Goal: Task Accomplishment & Management: Use online tool/utility

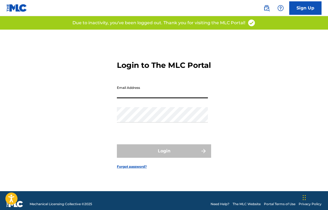
type input "[EMAIL_ADDRESS][DOMAIN_NAME]"
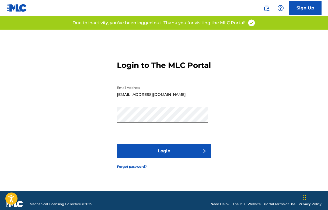
click at [164, 156] on button "Login" at bounding box center [164, 151] width 94 height 13
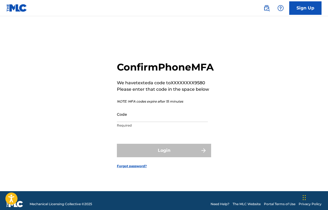
click at [156, 122] on input "Code" at bounding box center [162, 114] width 91 height 15
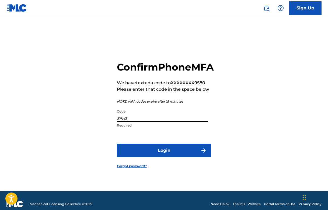
type input "376211"
click at [164, 157] on button "Login" at bounding box center [164, 150] width 94 height 13
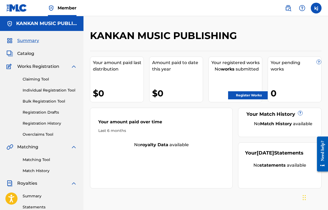
click at [43, 159] on link "Matching Tool" at bounding box center [50, 160] width 54 height 6
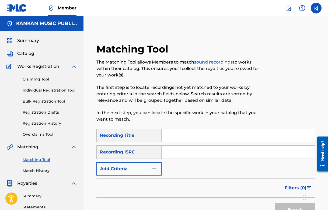
click at [172, 137] on input "Search Form" at bounding box center [238, 135] width 153 height 13
type input "pass the ceiling"
click at [191, 154] on input "Search Form" at bounding box center [238, 152] width 153 height 13
type input "usuyg1750913"
click at [295, 210] on button "Search" at bounding box center [295, 209] width 40 height 13
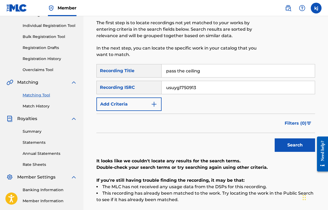
scroll to position [66, 0]
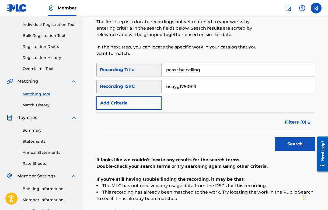
click at [290, 143] on button "Search" at bounding box center [295, 144] width 40 height 13
click at [154, 88] on div "Recording ISRC" at bounding box center [129, 86] width 65 height 13
click at [142, 87] on div "Recording ISRC" at bounding box center [129, 86] width 65 height 13
click at [203, 70] on input "pass the ceiling" at bounding box center [238, 69] width 153 height 13
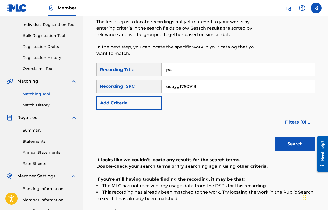
type input "p"
click at [295, 144] on button "Search" at bounding box center [295, 144] width 40 height 13
click at [200, 87] on input "usuyg1750913" at bounding box center [238, 86] width 153 height 13
click at [141, 82] on div "Recording ISRC" at bounding box center [129, 86] width 65 height 13
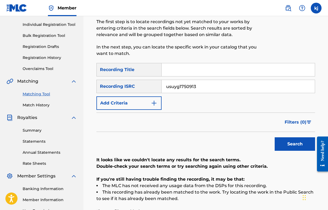
click at [149, 99] on button "Add Criteria" at bounding box center [129, 103] width 65 height 13
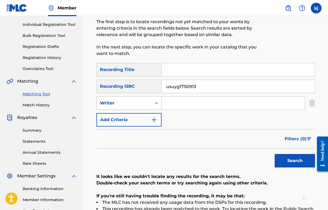
click at [158, 104] on icon "Search Form" at bounding box center [156, 103] width 5 height 5
click at [314, 102] on img "Search Form" at bounding box center [313, 103] width 6 height 13
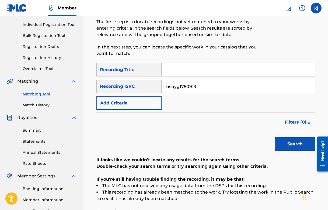
scroll to position [65, 0]
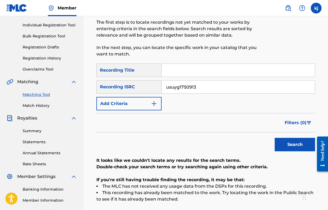
click at [211, 69] on input "Search Form" at bounding box center [238, 70] width 153 height 13
click at [206, 87] on input "usuyg1750913" at bounding box center [238, 87] width 153 height 13
type input "USUYG1750914"
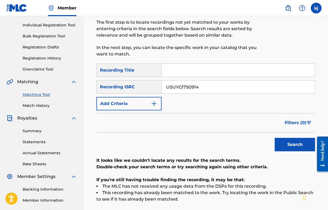
click at [282, 143] on button "Search" at bounding box center [295, 144] width 40 height 13
click at [159, 105] on button "Add Criteria" at bounding box center [129, 103] width 65 height 13
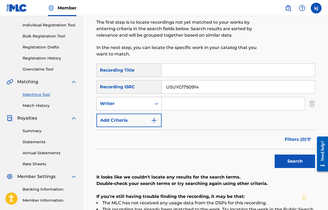
click at [152, 108] on div "Search Form" at bounding box center [157, 103] width 10 height 13
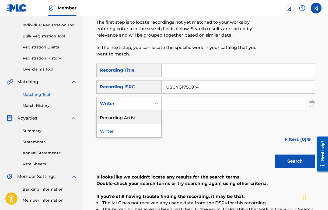
click at [145, 114] on div "Recording Artist" at bounding box center [129, 117] width 65 height 13
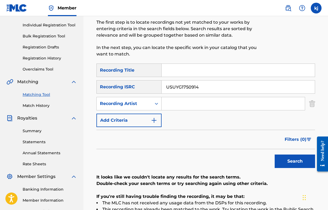
click at [183, 100] on input "Search Form" at bounding box center [233, 103] width 143 height 13
click at [295, 162] on button "Search" at bounding box center [295, 161] width 40 height 13
click at [195, 106] on input "[PERSON_NAME]" at bounding box center [233, 103] width 143 height 13
type input "KEANDRIAN [PERSON_NAME]"
click at [295, 162] on button "Search" at bounding box center [295, 161] width 40 height 13
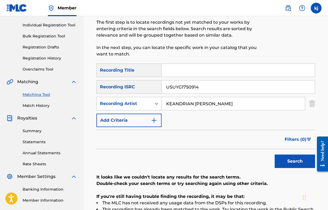
click at [206, 90] on input "USUYG1750914" at bounding box center [238, 87] width 153 height 13
type input "U"
click at [295, 162] on button "Search" at bounding box center [295, 161] width 40 height 13
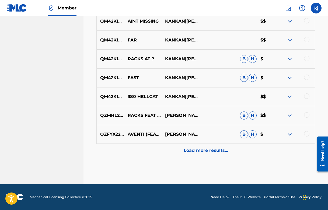
scroll to position [302, 0]
click at [206, 148] on p "Load more results..." at bounding box center [206, 151] width 44 height 6
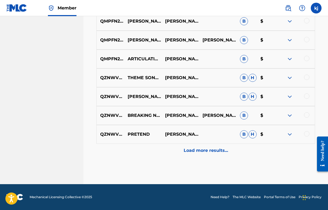
scroll to position [491, 0]
click at [199, 148] on p "Load more results..." at bounding box center [206, 151] width 44 height 6
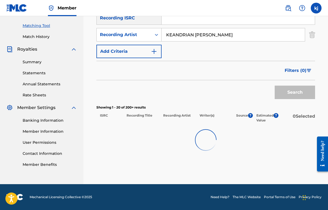
scroll to position [134, 0]
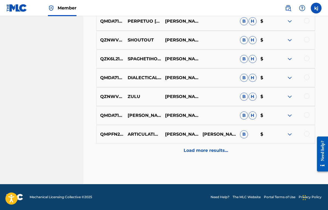
click at [202, 151] on p "Load more results..." at bounding box center [206, 151] width 44 height 6
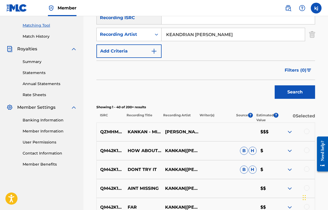
scroll to position [143, 0]
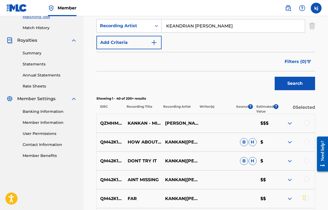
click at [292, 63] on span "Filters ( 0 )" at bounding box center [296, 62] width 22 height 6
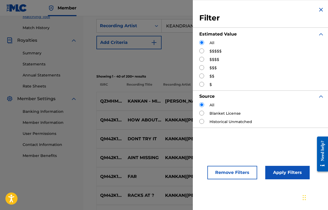
click at [202, 51] on input "Search Form" at bounding box center [202, 51] width 5 height 5
radio input "true"
click at [276, 169] on button "Apply Filters" at bounding box center [288, 172] width 44 height 13
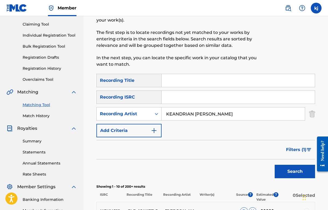
scroll to position [57, 0]
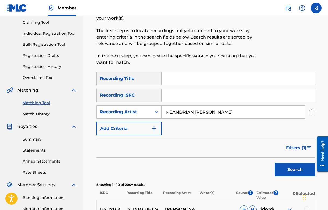
click at [242, 112] on input "KEANDRIAN [PERSON_NAME]" at bounding box center [233, 112] width 143 height 13
type input "KANKAN"
click at [295, 170] on button "Search" at bounding box center [295, 169] width 40 height 13
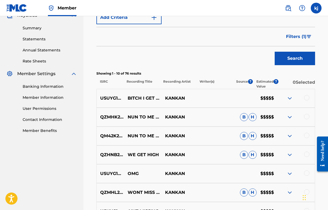
scroll to position [169, 0]
click at [267, 98] on p "$$$$$" at bounding box center [267, 98] width 20 height 6
click at [288, 98] on img at bounding box center [290, 98] width 6 height 6
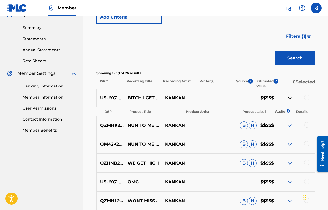
click at [288, 98] on img at bounding box center [290, 98] width 6 height 6
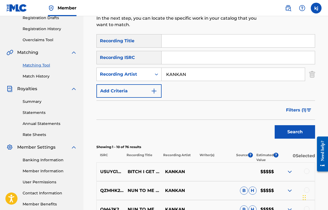
scroll to position [113, 0]
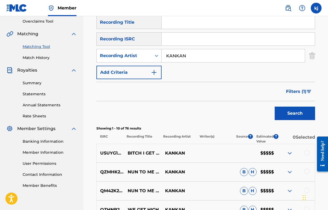
click at [298, 92] on span "Filters ( 1 )" at bounding box center [296, 91] width 20 height 6
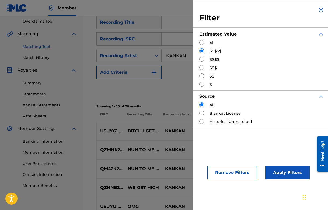
click at [161, 124] on div "USUYG1411389 BITCH I GET MONEY KANKAN $$$$$" at bounding box center [206, 131] width 219 height 19
click at [320, 9] on img "Search Form" at bounding box center [321, 9] width 6 height 6
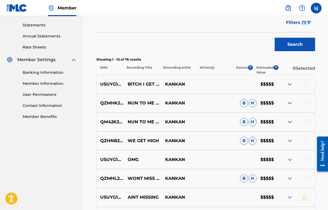
scroll to position [180, 0]
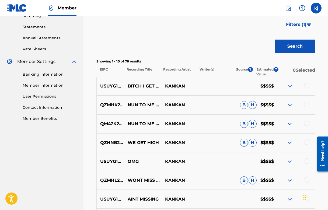
click at [307, 85] on div at bounding box center [306, 85] width 5 height 5
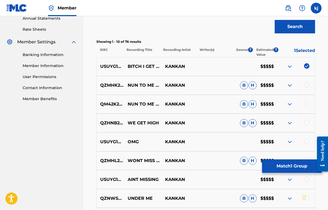
click at [307, 85] on div at bounding box center [306, 84] width 5 height 5
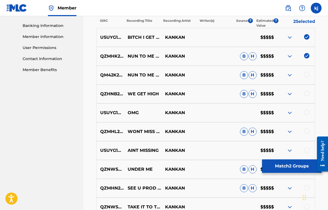
scroll to position [233, 0]
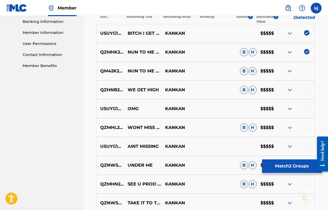
click at [306, 73] on div at bounding box center [296, 71] width 37 height 6
click at [306, 70] on div at bounding box center [306, 70] width 5 height 5
click at [307, 88] on div at bounding box center [306, 89] width 5 height 5
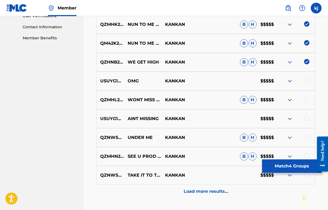
click at [307, 82] on div at bounding box center [306, 80] width 5 height 5
click at [307, 99] on div at bounding box center [306, 99] width 5 height 5
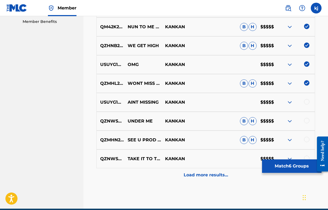
scroll to position [282, 0]
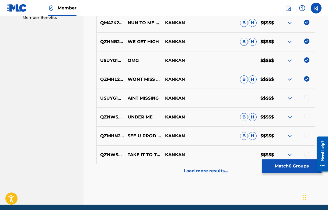
click at [307, 99] on div at bounding box center [306, 97] width 5 height 5
click at [307, 115] on div at bounding box center [306, 116] width 5 height 5
click at [307, 138] on div at bounding box center [306, 135] width 5 height 5
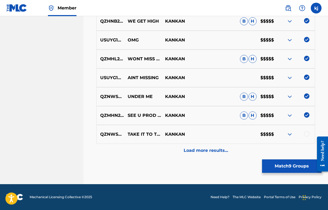
scroll to position [302, 0]
click at [307, 135] on div at bounding box center [306, 133] width 5 height 5
click at [274, 165] on button "Match 10 Groups" at bounding box center [292, 166] width 60 height 13
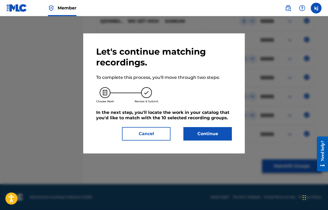
click at [201, 134] on button "Continue" at bounding box center [208, 133] width 49 height 13
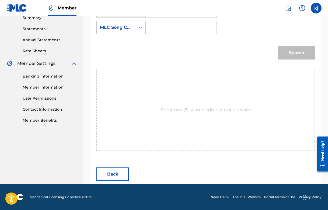
scroll to position [179, 0]
click at [109, 173] on button "Back" at bounding box center [113, 174] width 32 height 13
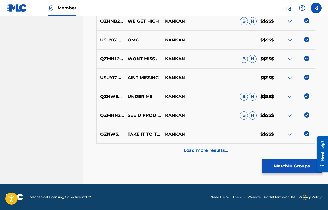
click at [195, 154] on p "Load more results..." at bounding box center [206, 151] width 44 height 6
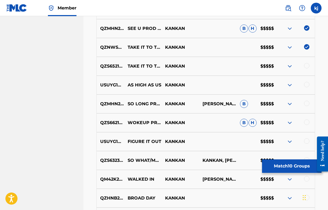
scroll to position [387, 0]
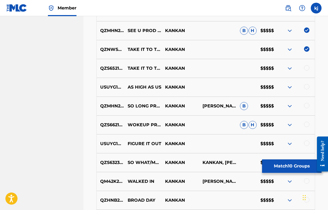
click at [307, 64] on div "QZS652123211 TAKE IT TO TRIAL KANKAN $$$$$" at bounding box center [206, 68] width 219 height 19
click at [307, 65] on div at bounding box center [306, 67] width 5 height 5
click at [307, 87] on div at bounding box center [306, 86] width 5 height 5
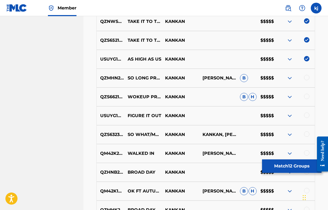
scroll to position [419, 0]
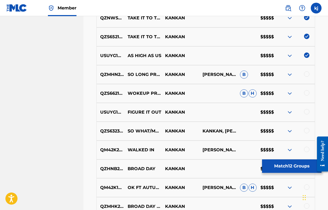
click at [308, 77] on div at bounding box center [296, 74] width 37 height 6
click at [308, 73] on div at bounding box center [306, 73] width 5 height 5
click at [308, 92] on div at bounding box center [306, 92] width 5 height 5
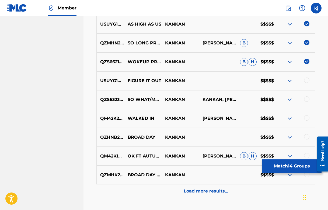
scroll to position [450, 0]
click at [307, 79] on div at bounding box center [306, 79] width 5 height 5
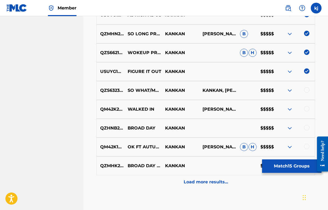
click at [307, 89] on div at bounding box center [306, 89] width 5 height 5
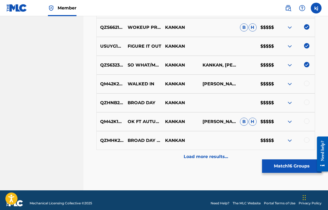
scroll to position [487, 0]
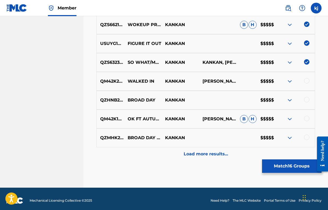
click at [307, 81] on div at bounding box center [306, 80] width 5 height 5
click at [307, 100] on div at bounding box center [306, 99] width 5 height 5
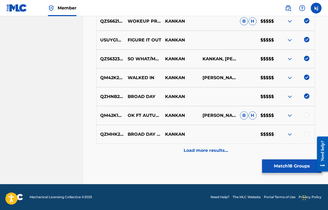
scroll to position [491, 0]
click at [307, 116] on div at bounding box center [306, 114] width 5 height 5
click at [306, 135] on div at bounding box center [306, 133] width 5 height 5
click at [222, 149] on p "Load more results..." at bounding box center [206, 151] width 44 height 6
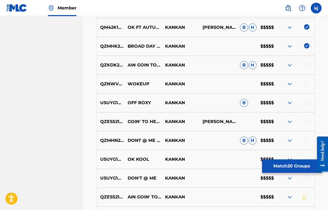
scroll to position [574, 0]
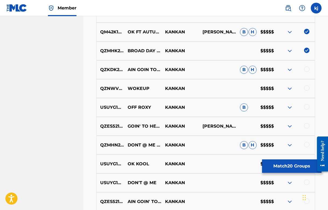
click at [308, 69] on div at bounding box center [306, 69] width 5 height 5
click at [307, 89] on div at bounding box center [306, 87] width 5 height 5
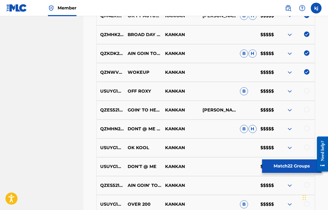
scroll to position [595, 0]
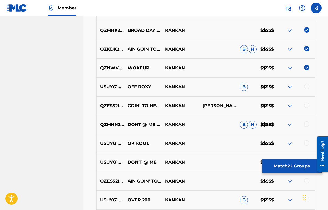
click at [307, 87] on div at bounding box center [306, 86] width 5 height 5
click at [304, 104] on div at bounding box center [296, 106] width 37 height 6
click at [306, 106] on div at bounding box center [306, 105] width 5 height 5
click at [306, 127] on div at bounding box center [296, 125] width 37 height 6
click at [306, 123] on div at bounding box center [306, 124] width 5 height 5
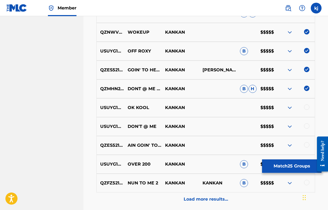
scroll to position [644, 0]
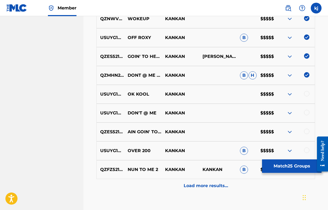
click at [306, 95] on div at bounding box center [306, 93] width 5 height 5
click at [307, 112] on div at bounding box center [306, 112] width 5 height 5
click at [307, 130] on div at bounding box center [306, 131] width 5 height 5
click at [306, 150] on div at bounding box center [306, 150] width 5 height 5
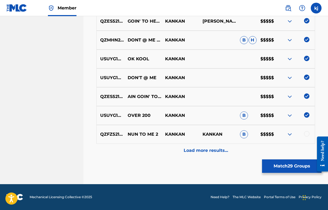
scroll to position [680, 0]
click at [306, 135] on div at bounding box center [306, 133] width 5 height 5
click at [224, 152] on p "Load more results..." at bounding box center [206, 151] width 44 height 6
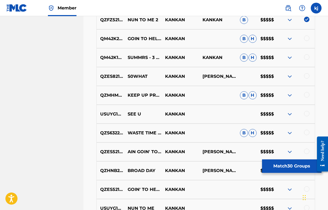
scroll to position [791, 0]
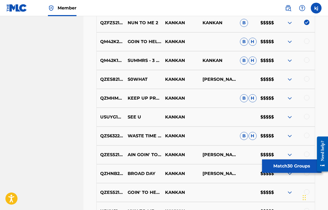
click at [306, 44] on div at bounding box center [306, 41] width 5 height 5
click at [307, 62] on div at bounding box center [306, 59] width 5 height 5
click at [307, 79] on div at bounding box center [306, 78] width 5 height 5
click at [305, 99] on div at bounding box center [306, 97] width 5 height 5
click at [306, 116] on div at bounding box center [306, 116] width 5 height 5
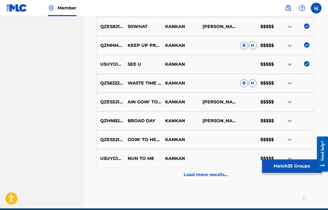
scroll to position [845, 0]
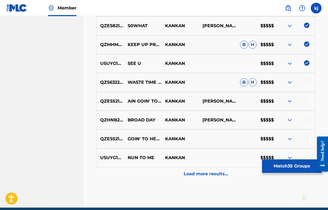
click at [307, 79] on div at bounding box center [306, 81] width 5 height 5
click at [307, 104] on div at bounding box center [296, 101] width 37 height 6
click at [307, 101] on div at bounding box center [306, 100] width 5 height 5
click at [308, 119] on div at bounding box center [306, 119] width 5 height 5
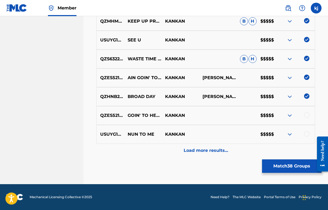
scroll to position [868, 0]
click at [308, 119] on div "QZES52154156 GOIN' TO HELL KANKAN $$$$$" at bounding box center [206, 115] width 219 height 19
click at [307, 117] on div at bounding box center [306, 114] width 5 height 5
click at [307, 135] on div at bounding box center [306, 133] width 5 height 5
click at [222, 148] on p "Load more results..." at bounding box center [206, 151] width 44 height 6
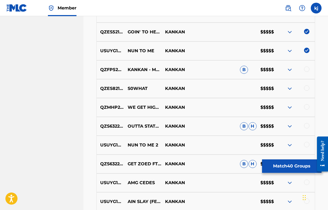
scroll to position [953, 0]
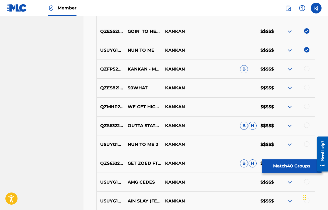
click at [308, 68] on div at bounding box center [306, 68] width 5 height 5
click at [307, 85] on div at bounding box center [306, 87] width 5 height 5
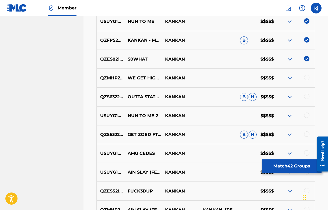
scroll to position [990, 0]
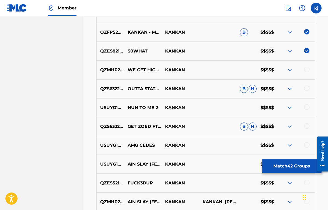
click at [307, 70] on div at bounding box center [306, 69] width 5 height 5
click at [307, 90] on div at bounding box center [306, 88] width 5 height 5
click at [307, 107] on div at bounding box center [306, 107] width 5 height 5
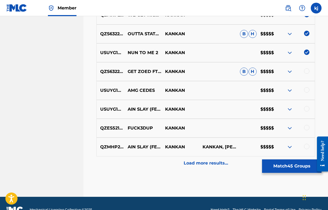
scroll to position [1045, 0]
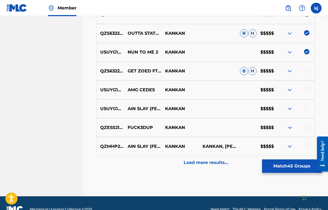
click at [306, 72] on div at bounding box center [306, 70] width 5 height 5
click at [308, 90] on div at bounding box center [306, 89] width 5 height 5
click at [307, 109] on div at bounding box center [306, 108] width 5 height 5
click at [307, 126] on div at bounding box center [306, 127] width 5 height 5
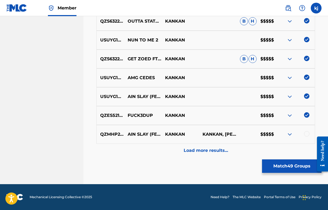
scroll to position [1057, 0]
click at [306, 129] on div "QZMHP2027902 AIN SLAY (FEAT. SUMMRS) KANKAN KANKAN, KEANDRIAN [PERSON_NAME] $$$…" at bounding box center [206, 134] width 219 height 19
click at [307, 131] on div "QZMHP2027902 AIN SLAY (FEAT. SUMMRS) KANKAN KANKAN, KEANDRIAN [PERSON_NAME] $$$…" at bounding box center [206, 134] width 219 height 19
click at [309, 135] on div at bounding box center [306, 133] width 5 height 5
click at [225, 149] on p "Load more results..." at bounding box center [206, 151] width 44 height 6
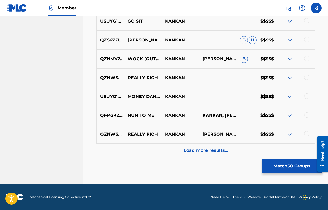
scroll to position [1246, 0]
click at [308, 134] on div at bounding box center [306, 133] width 5 height 5
click at [308, 118] on div at bounding box center [296, 115] width 37 height 6
click at [310, 117] on div at bounding box center [296, 115] width 37 height 6
click at [307, 112] on div "QM42K2159159 NUN TO ME [PERSON_NAME], [PERSON_NAME] $$$$$" at bounding box center [206, 115] width 219 height 19
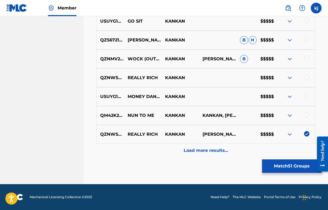
click at [306, 115] on div at bounding box center [306, 114] width 5 height 5
click at [307, 100] on div "USUYG1411391 MONEY DANCE KANKAN $$$$$" at bounding box center [206, 96] width 219 height 19
click at [307, 95] on div at bounding box center [306, 96] width 5 height 5
click at [306, 80] on div at bounding box center [296, 78] width 37 height 6
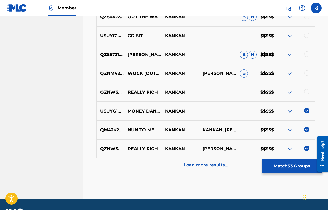
scroll to position [1231, 0]
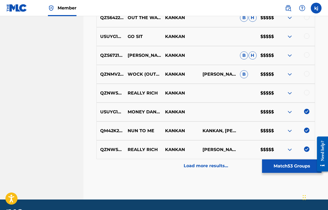
click at [308, 91] on div at bounding box center [306, 92] width 5 height 5
click at [307, 77] on div at bounding box center [296, 74] width 37 height 6
click at [307, 70] on div "QZNMV2179280 WOCK (OUTRO) [PERSON_NAME] B $$$$$" at bounding box center [206, 74] width 219 height 19
click at [307, 75] on div at bounding box center [306, 73] width 5 height 5
click at [307, 60] on div "QZS672165503 [PERSON_NAME]. PLUTOBEATZ BAYLEY SEANBABY KANKAN B H $$$$$" at bounding box center [206, 55] width 219 height 19
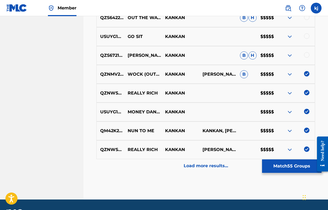
click at [307, 58] on div at bounding box center [296, 55] width 37 height 6
click at [307, 56] on div at bounding box center [306, 54] width 5 height 5
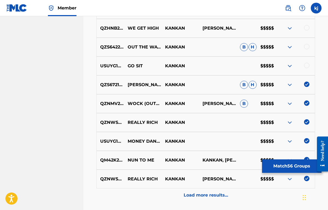
scroll to position [1198, 0]
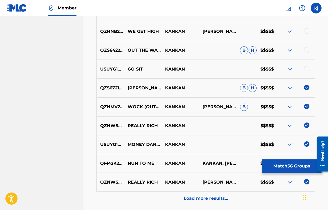
click at [308, 70] on div at bounding box center [306, 68] width 5 height 5
click at [307, 48] on div at bounding box center [306, 49] width 5 height 5
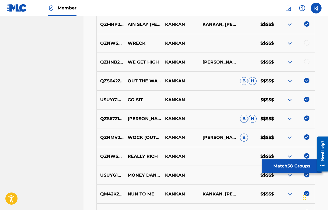
scroll to position [1166, 0]
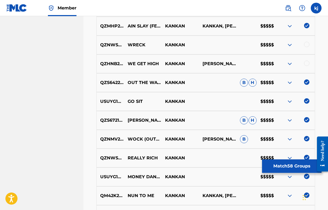
click at [307, 60] on div "QZHNB2163446 WE GET HIGH [PERSON_NAME] [PERSON_NAME] $$$$$" at bounding box center [206, 63] width 219 height 19
click at [304, 42] on div at bounding box center [296, 45] width 37 height 6
click at [305, 43] on div at bounding box center [306, 44] width 5 height 5
click at [306, 62] on div at bounding box center [306, 63] width 5 height 5
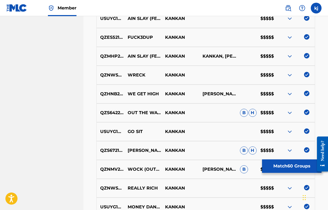
scroll to position [1131, 0]
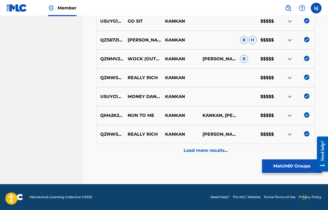
click at [219, 149] on p "Load more results..." at bounding box center [206, 151] width 44 height 6
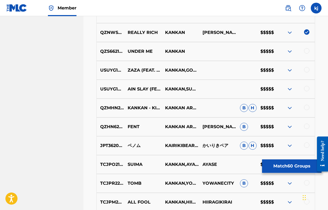
scroll to position [1348, 0]
click at [306, 50] on div at bounding box center [306, 51] width 5 height 5
click at [307, 71] on div at bounding box center [306, 69] width 5 height 5
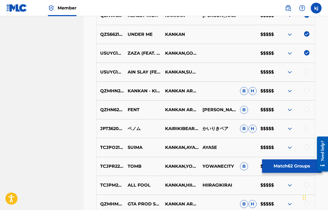
click at [307, 73] on div at bounding box center [306, 71] width 5 height 5
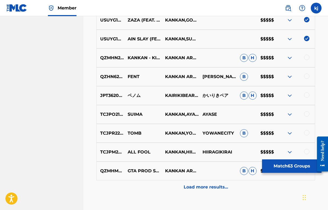
scroll to position [1400, 0]
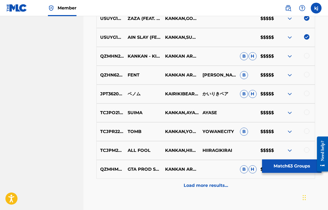
click at [307, 59] on div at bounding box center [296, 56] width 37 height 6
click at [307, 57] on div at bounding box center [306, 55] width 5 height 5
click at [308, 75] on div at bounding box center [306, 74] width 5 height 5
click at [308, 91] on div at bounding box center [306, 93] width 5 height 5
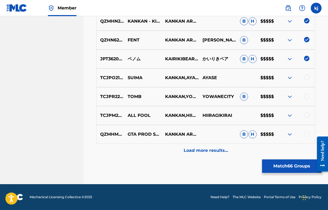
scroll to position [1435, 0]
click at [308, 77] on div at bounding box center [306, 77] width 5 height 5
click at [308, 96] on div at bounding box center [306, 96] width 5 height 5
click at [307, 114] on div at bounding box center [306, 114] width 5 height 5
click at [305, 132] on div at bounding box center [306, 133] width 5 height 5
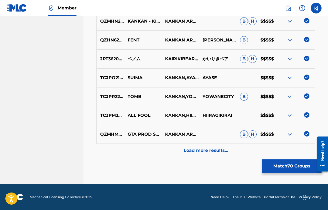
click at [223, 149] on p "Load more results..." at bounding box center [206, 151] width 44 height 6
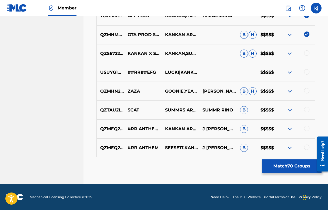
scroll to position [1535, 0]
click at [308, 148] on div at bounding box center [306, 147] width 5 height 5
click at [307, 131] on div at bounding box center [306, 128] width 5 height 5
click at [307, 110] on div at bounding box center [306, 109] width 5 height 5
click at [307, 92] on div at bounding box center [306, 90] width 5 height 5
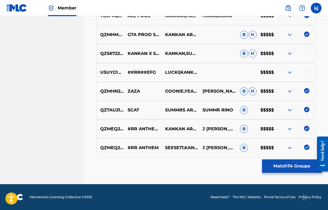
click at [308, 71] on div at bounding box center [306, 71] width 5 height 5
click at [307, 52] on div at bounding box center [306, 52] width 5 height 5
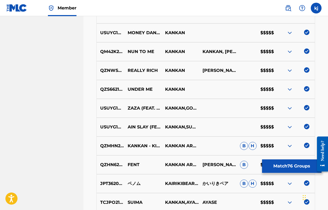
scroll to position [1302, 0]
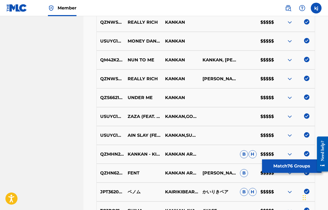
click at [283, 166] on button "Match 76 Groups" at bounding box center [292, 166] width 60 height 13
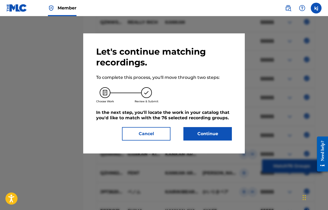
click at [214, 131] on button "Continue" at bounding box center [208, 133] width 49 height 13
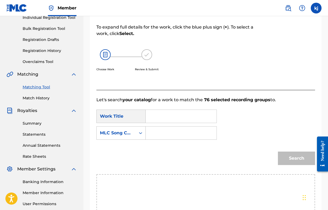
scroll to position [72, 0]
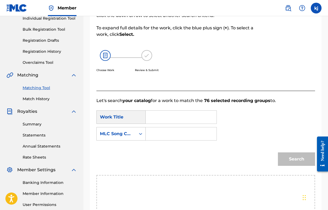
click at [192, 119] on input "Search Form" at bounding box center [181, 117] width 62 height 13
type input "K"
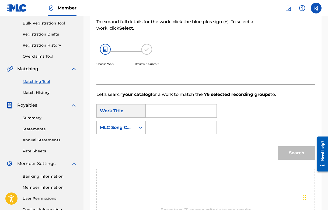
scroll to position [79, 0]
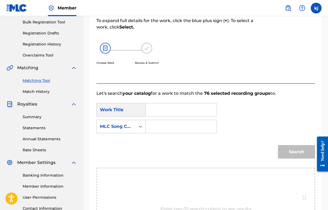
click at [181, 127] on input "Search Form" at bounding box center [181, 126] width 62 height 13
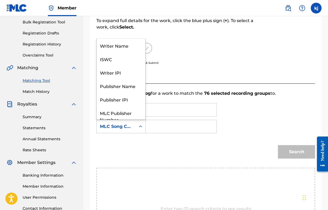
scroll to position [20, 0]
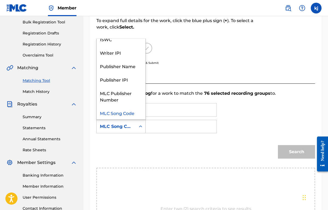
click at [141, 125] on icon "Search Form" at bounding box center [140, 126] width 5 height 5
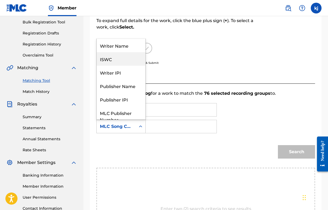
click at [187, 64] on div "Choose Work Review & Submit" at bounding box center [181, 56] width 169 height 41
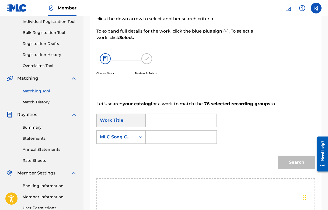
scroll to position [74, 0]
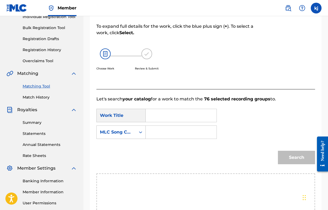
click at [175, 117] on input "Search Form" at bounding box center [181, 115] width 62 height 13
click at [135, 131] on div "MLC Song Code" at bounding box center [116, 132] width 39 height 10
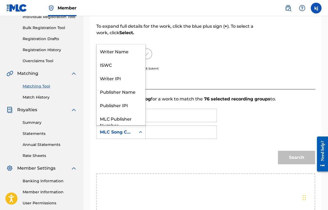
scroll to position [20, 0]
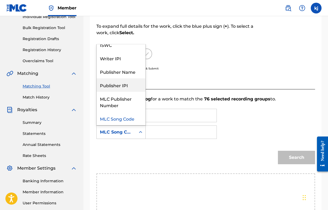
click at [121, 85] on div "Publisher IPI" at bounding box center [121, 84] width 49 height 13
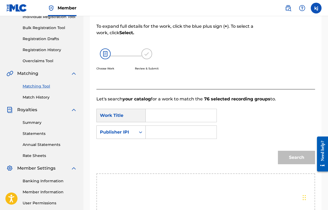
click at [156, 130] on input "Search Form" at bounding box center [181, 132] width 62 height 13
paste input "01095999975"
type input "01095999975"
click at [223, 143] on form "SearchWithCriteriaad6009a3-6365-41ad-a691-b0b68b8313b1 Work Title SearchWithCri…" at bounding box center [206, 137] width 219 height 71
click at [196, 113] on input "Search Form" at bounding box center [181, 115] width 62 height 13
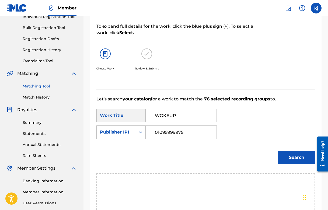
type input "WOKEUP"
click at [297, 158] on button "Search" at bounding box center [296, 157] width 37 height 13
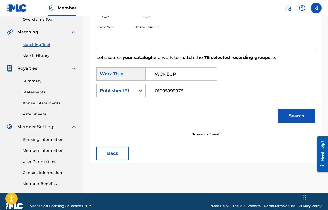
scroll to position [116, 0]
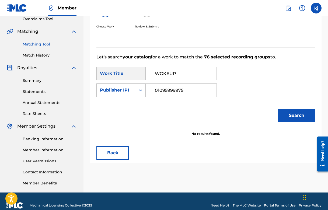
click at [193, 72] on input "WOKEUP" at bounding box center [181, 73] width 62 height 13
click at [297, 116] on button "Search" at bounding box center [296, 115] width 37 height 13
click at [195, 110] on div "Search" at bounding box center [206, 118] width 219 height 28
click at [196, 127] on div "Search" at bounding box center [206, 118] width 219 height 28
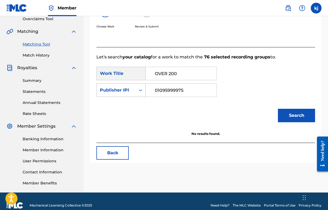
click at [126, 94] on div "Publisher IPI" at bounding box center [116, 90] width 39 height 10
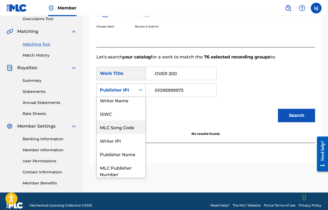
scroll to position [1, 0]
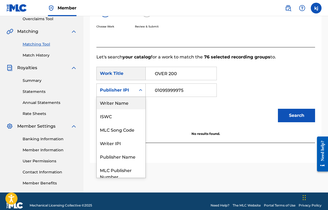
click at [184, 77] on input "OVER 200" at bounding box center [181, 73] width 62 height 13
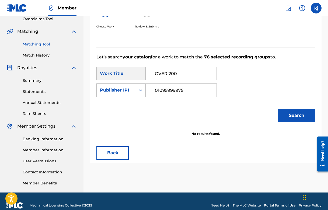
click at [184, 77] on input "OVER 200" at bounding box center [181, 73] width 62 height 13
click at [184, 76] on input "OVER 200" at bounding box center [181, 73] width 62 height 13
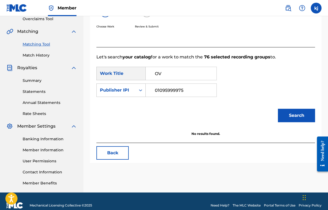
type input "O"
type input "SEE U"
click at [201, 85] on input "01095999975" at bounding box center [181, 90] width 62 height 13
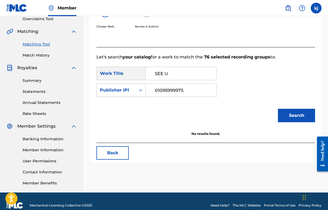
paste input "QZMHN2296977"
type input "QZMHN2296977"
click at [287, 115] on button "Search" at bounding box center [296, 115] width 37 height 13
click at [201, 75] on input "SEE U" at bounding box center [181, 73] width 62 height 13
type input "SEE U PROD AXJUNIOR"
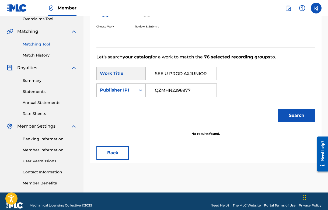
click at [297, 116] on button "Search" at bounding box center [296, 115] width 37 height 13
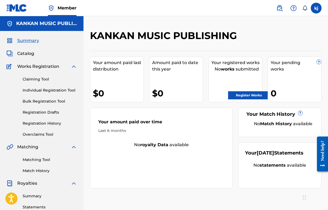
click at [320, 7] on label at bounding box center [316, 8] width 11 height 11
click at [317, 8] on input "kj keandrian jones wkca2020@gmail.com Notification Preferences Profile Log out" at bounding box center [317, 8] width 0 height 0
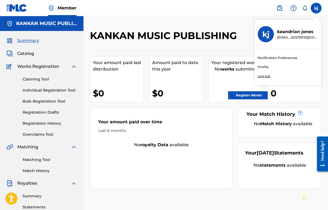
click at [281, 36] on p "[EMAIL_ADDRESS][DOMAIN_NAME]" at bounding box center [298, 37] width 41 height 5
click at [317, 8] on input "kj keandrian jones wkca2020@gmail.com Notification Preferences Profile Log out" at bounding box center [317, 8] width 0 height 0
click at [268, 67] on link "Profile" at bounding box center [263, 67] width 11 height 5
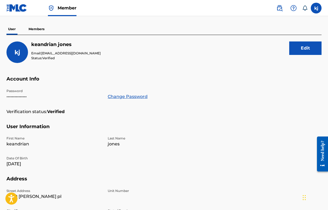
scroll to position [43, 0]
click at [39, 28] on p "Members" at bounding box center [36, 29] width 19 height 11
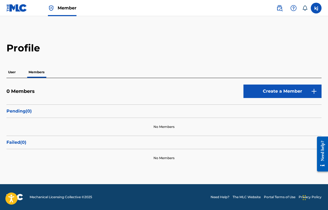
click at [22, 8] on img at bounding box center [16, 8] width 21 height 8
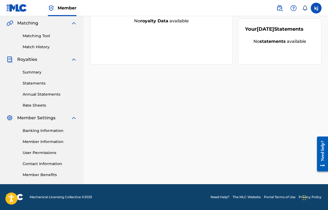
scroll to position [124, 0]
click at [52, 141] on link "Member Information" at bounding box center [50, 142] width 54 height 6
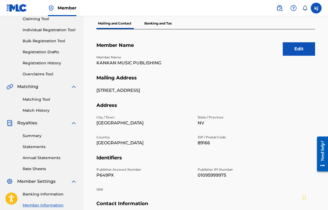
scroll to position [57, 0]
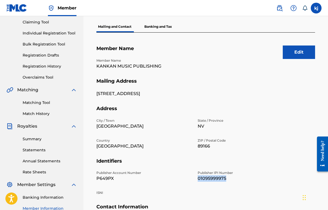
drag, startPoint x: 198, startPoint y: 179, endPoint x: 224, endPoint y: 182, distance: 26.9
click at [224, 182] on div "Publisher Account Number P649PX Publisher IPI Number 01095999975 ISNI" at bounding box center [195, 187] width 196 height 33
copy p "01095999975"
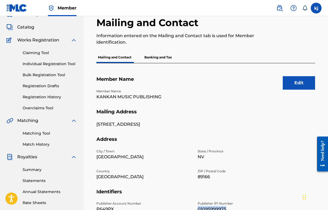
scroll to position [24, 0]
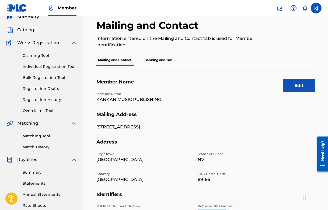
click at [304, 85] on button "Edit" at bounding box center [299, 85] width 32 height 13
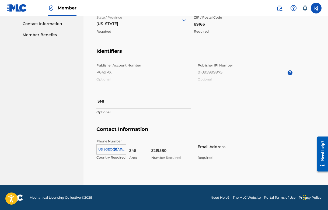
scroll to position [264, 0]
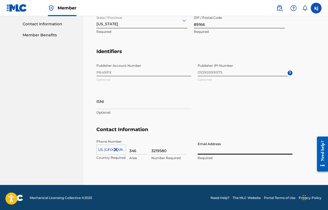
type input "[EMAIL_ADDRESS][DOMAIN_NAME]"
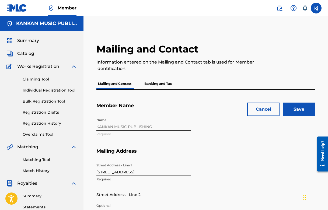
scroll to position [0, 0]
click at [298, 112] on input "Save" at bounding box center [299, 109] width 32 height 13
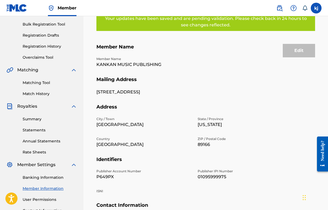
scroll to position [77, 0]
click at [41, 94] on link "Match History" at bounding box center [50, 94] width 54 height 6
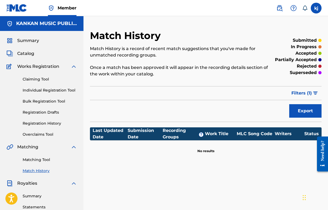
click at [38, 158] on link "Matching Tool" at bounding box center [50, 160] width 54 height 6
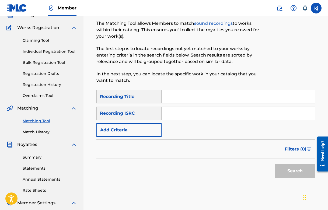
scroll to position [43, 0]
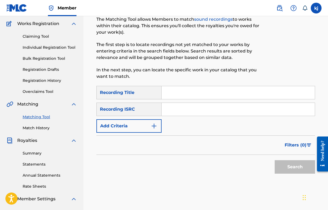
click at [151, 109] on div "Recording ISRC" at bounding box center [129, 109] width 65 height 13
click at [149, 128] on button "Add Criteria" at bounding box center [129, 125] width 65 height 13
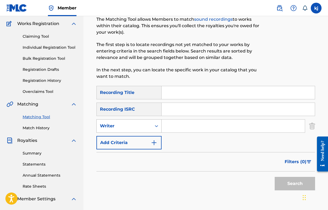
click at [150, 129] on div "Writer" at bounding box center [124, 126] width 55 height 10
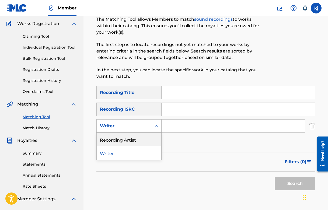
click at [150, 138] on div "Recording Artist" at bounding box center [129, 139] width 65 height 13
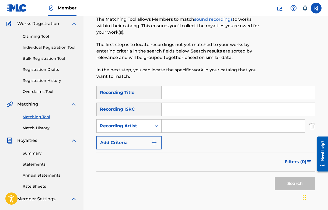
click at [174, 128] on input "Search Form" at bounding box center [233, 126] width 143 height 13
type input "KANKAN"
click at [295, 184] on button "Search" at bounding box center [295, 183] width 40 height 13
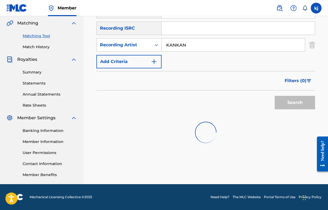
scroll to position [124, 0]
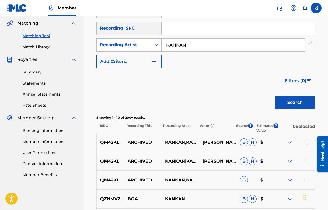
click at [294, 80] on span "Filters ( 0 )" at bounding box center [296, 81] width 22 height 6
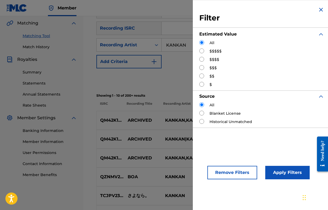
click at [201, 52] on input "Search Form" at bounding box center [202, 51] width 5 height 5
radio input "true"
click at [275, 166] on div "Apply Filters" at bounding box center [280, 171] width 44 height 16
click at [276, 172] on button "Apply Filters" at bounding box center [288, 172] width 44 height 13
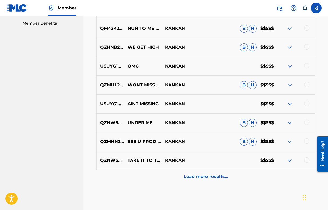
scroll to position [276, 0]
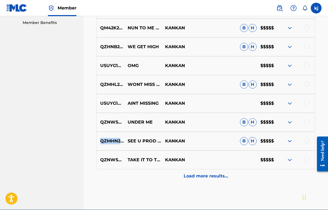
drag, startPoint x: 100, startPoint y: 142, endPoint x: 123, endPoint y: 144, distance: 23.1
click at [123, 144] on p "QZMHN2296977" at bounding box center [110, 141] width 27 height 6
copy p "QZMHN2296977"
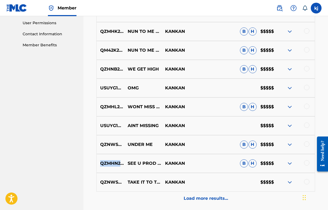
scroll to position [254, 0]
click at [245, 108] on span "B" at bounding box center [244, 107] width 8 height 8
click at [254, 108] on span "H" at bounding box center [253, 107] width 8 height 8
click at [287, 108] on img at bounding box center [290, 107] width 6 height 6
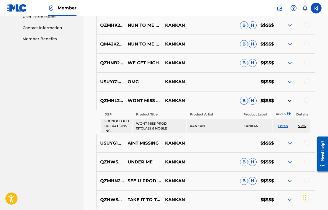
scroll to position [266, 0]
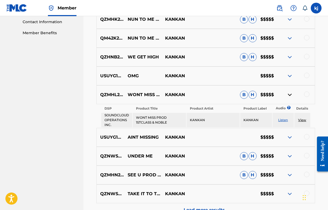
click at [302, 120] on link "View" at bounding box center [303, 120] width 8 height 4
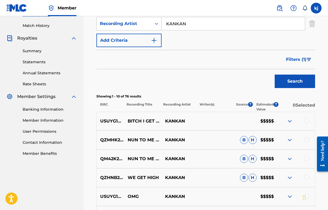
scroll to position [148, 0]
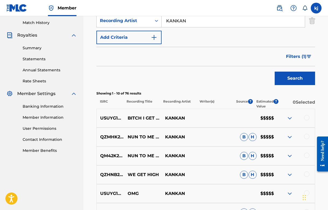
click at [46, 118] on link "Member Information" at bounding box center [50, 118] width 54 height 6
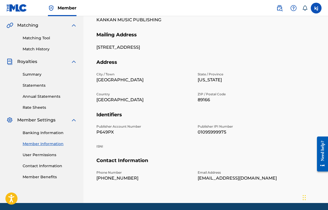
scroll to position [126, 0]
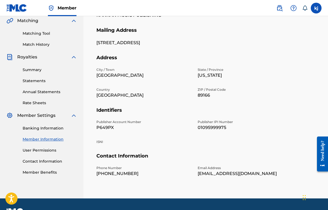
click at [42, 129] on link "Banking Information" at bounding box center [50, 129] width 54 height 6
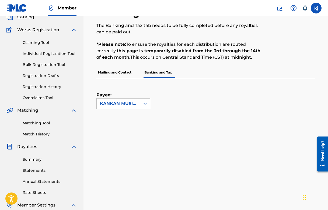
scroll to position [37, 0]
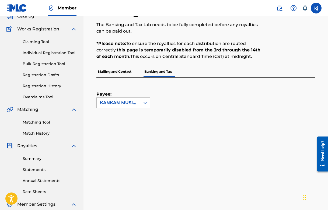
click at [138, 102] on div "KANKAN MUSIC PUBLISHING" at bounding box center [119, 103] width 44 height 10
click at [129, 103] on div "KANKAN MUSIC PUBLISHING" at bounding box center [118, 103] width 37 height 6
click at [121, 75] on p "Mailing and Contact" at bounding box center [115, 71] width 37 height 11
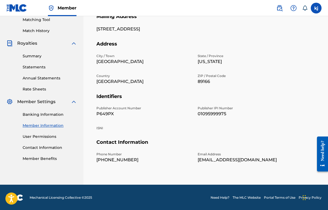
scroll to position [140, 0]
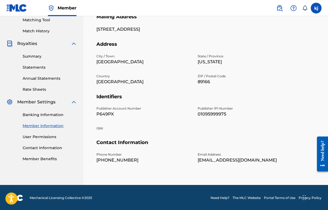
click at [46, 135] on link "User Permissions" at bounding box center [50, 137] width 54 height 6
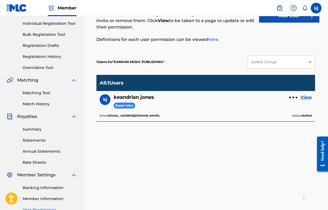
scroll to position [65, 0]
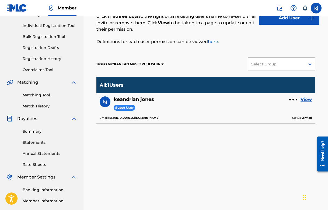
click at [308, 99] on link "View" at bounding box center [306, 100] width 11 height 6
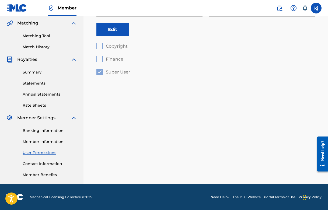
scroll to position [124, 0]
click at [33, 175] on link "Member Benefits" at bounding box center [50, 175] width 54 height 6
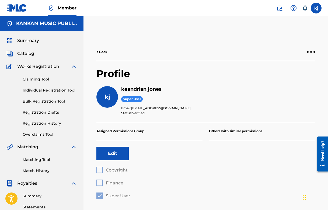
scroll to position [0, 0]
click at [39, 83] on div "Claiming Tool Individual Registration Tool Bulk Registration Tool Registration …" at bounding box center [41, 104] width 71 height 68
click at [39, 81] on link "Claiming Tool" at bounding box center [50, 80] width 54 height 6
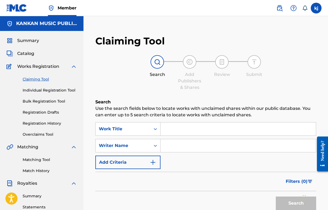
click at [52, 123] on link "Registration History" at bounding box center [50, 124] width 54 height 6
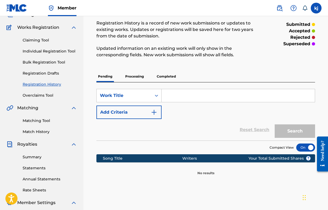
scroll to position [40, 0]
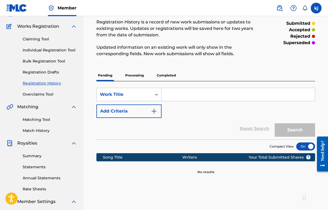
click at [127, 79] on p "Processing" at bounding box center [135, 75] width 22 height 11
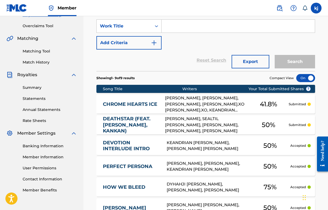
scroll to position [97, 0]
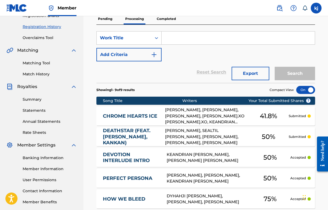
click at [162, 20] on p "Completed" at bounding box center [166, 18] width 22 height 11
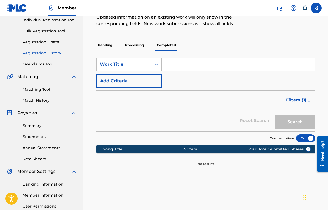
scroll to position [66, 0]
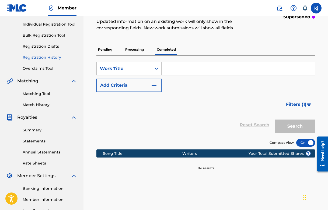
click at [143, 53] on p "Processing" at bounding box center [135, 49] width 22 height 11
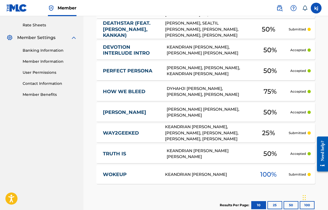
scroll to position [204, 0]
